Goal: Navigation & Orientation: Find specific page/section

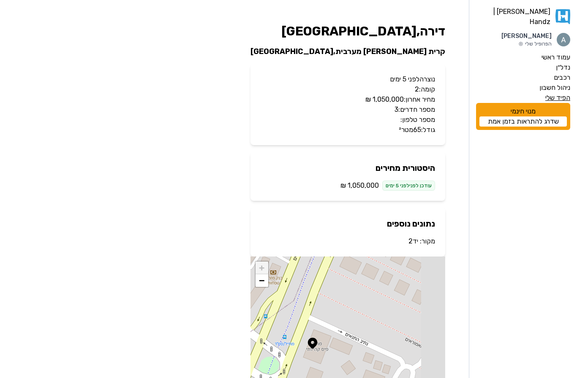
click at [559, 94] on label "הפיד שלי" at bounding box center [557, 98] width 25 height 10
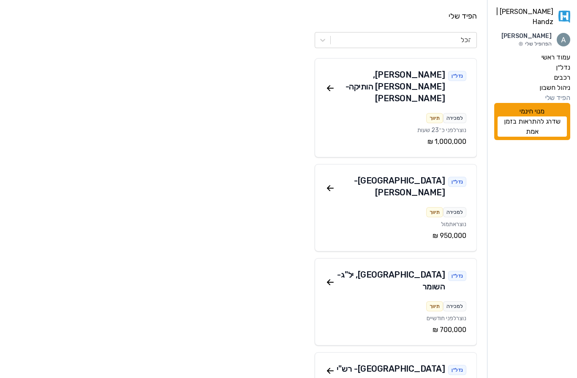
scroll to position [0, 0]
click at [329, 88] on icon at bounding box center [328, 89] width 3 height 3
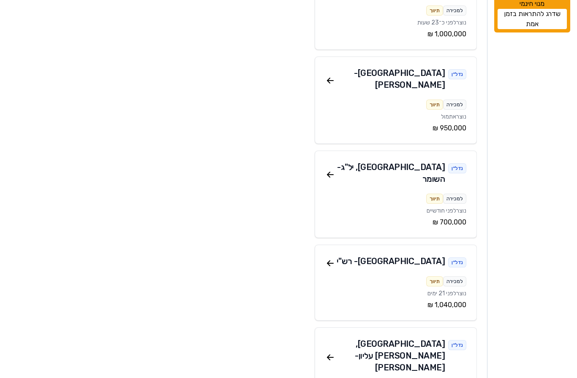
scroll to position [109, 0]
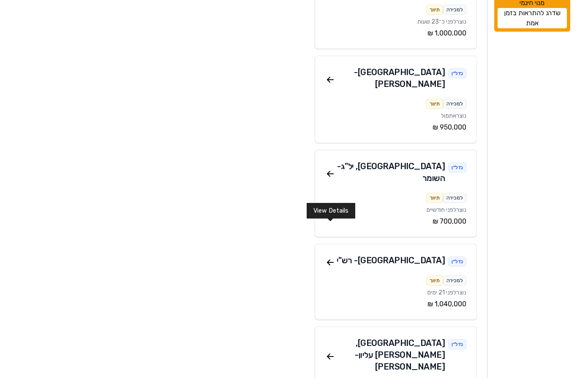
click at [329, 263] on icon at bounding box center [330, 263] width 6 height 0
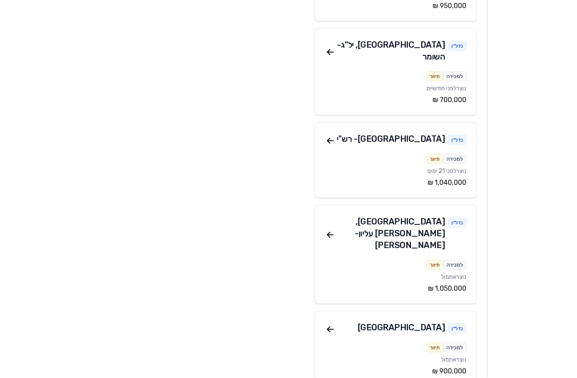
scroll to position [231, 0]
click at [328, 230] on icon at bounding box center [330, 235] width 10 height 10
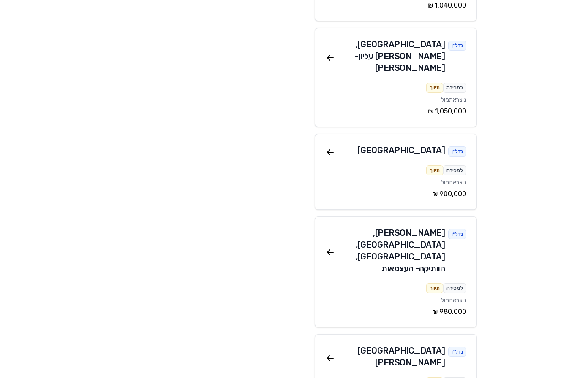
scroll to position [408, 0]
click at [329, 247] on icon at bounding box center [330, 252] width 10 height 10
